Goal: Manage account settings

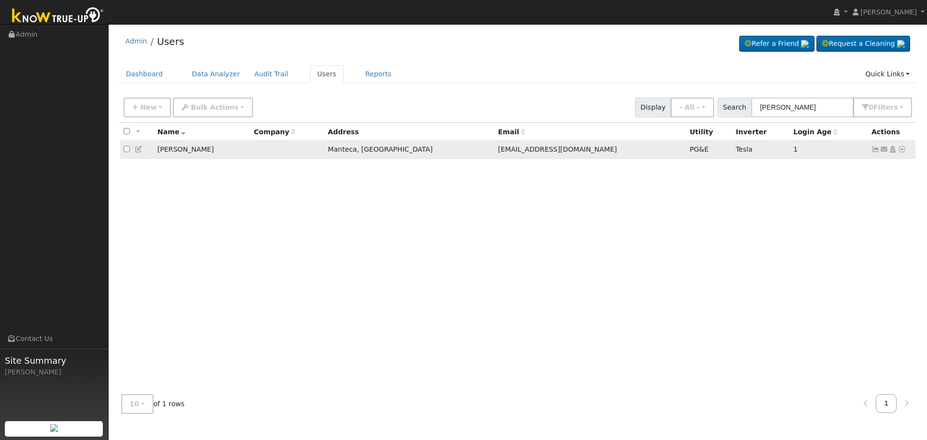
type input "[PERSON_NAME]"
click at [874, 151] on icon at bounding box center [876, 149] width 9 height 7
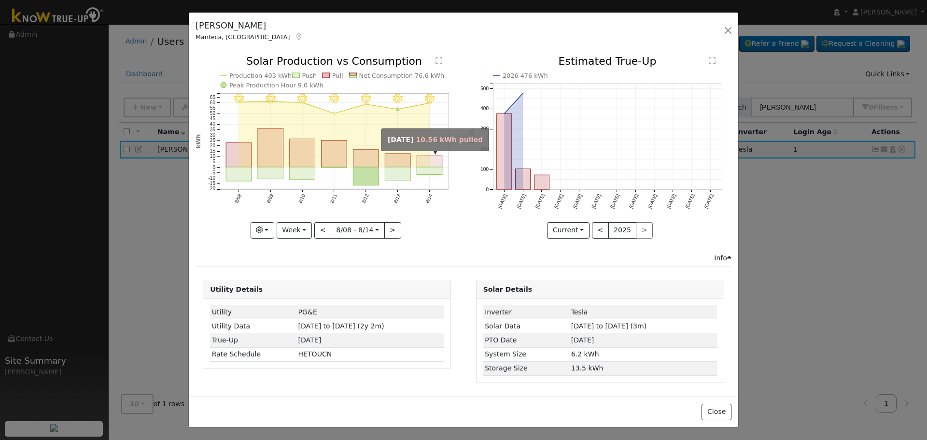
click at [431, 158] on rect "onclick=""" at bounding box center [430, 162] width 26 height 12
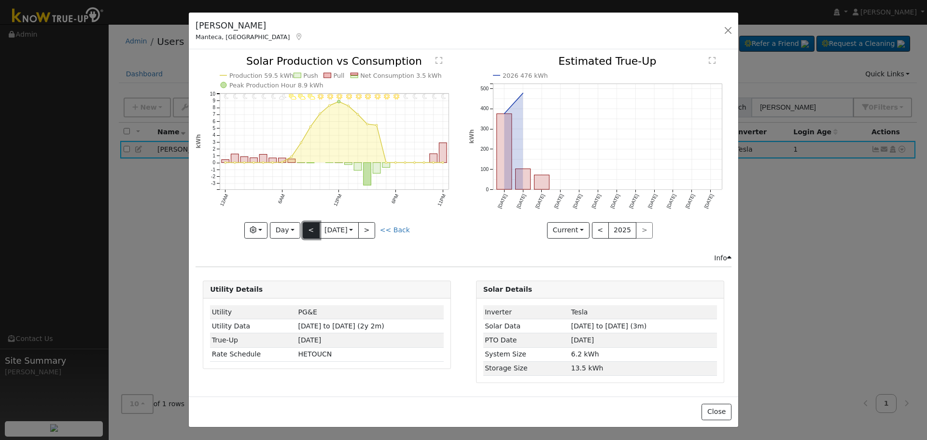
click at [305, 229] on button "<" at bounding box center [311, 230] width 17 height 16
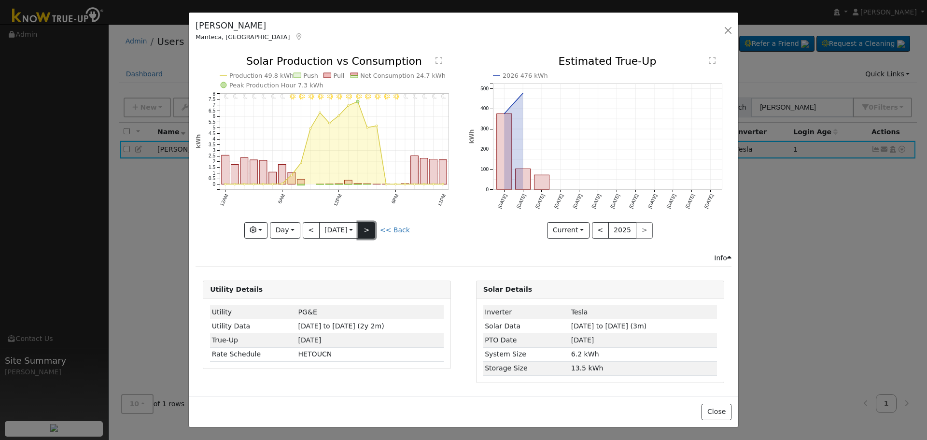
click at [370, 228] on button ">" at bounding box center [366, 230] width 17 height 16
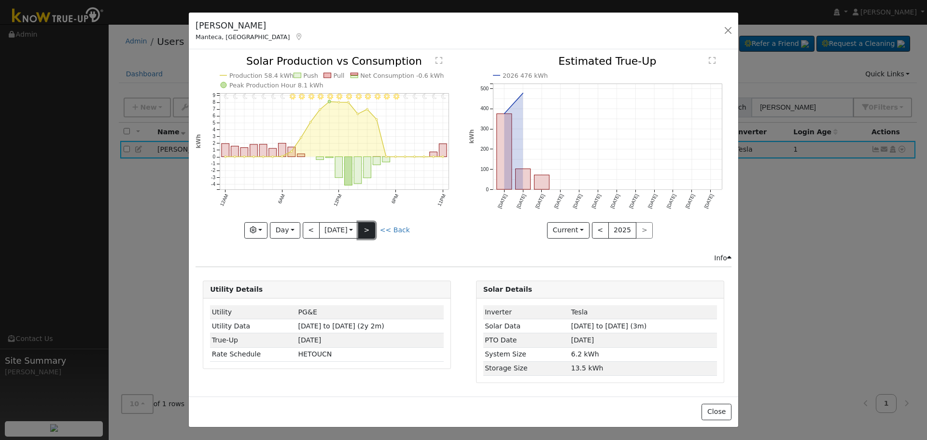
click at [370, 228] on button ">" at bounding box center [366, 230] width 17 height 16
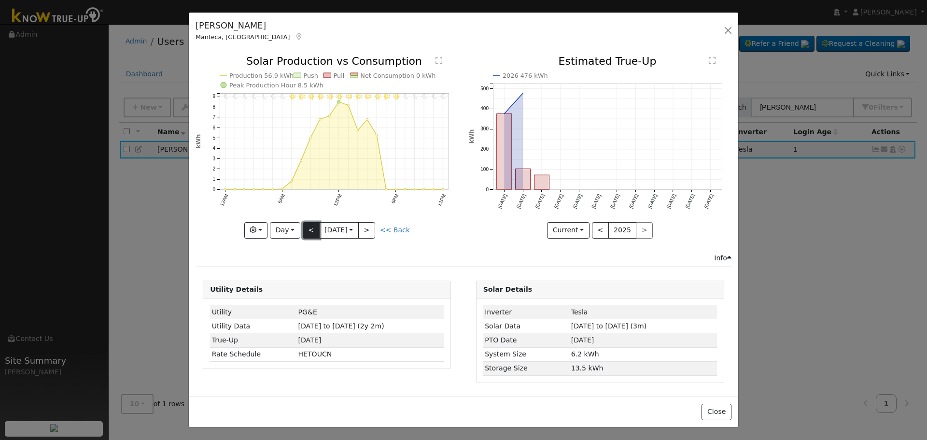
click at [307, 228] on button "<" at bounding box center [311, 230] width 17 height 16
type input "[DATE]"
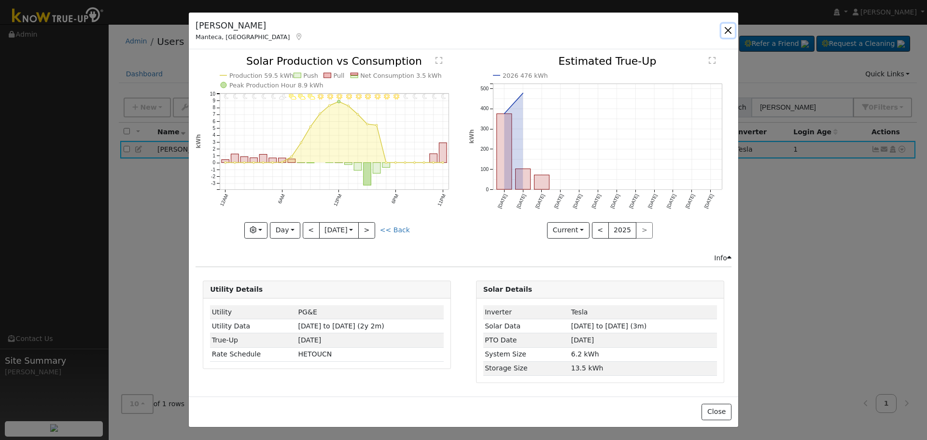
click at [725, 31] on button "button" at bounding box center [729, 31] width 14 height 14
